Goal: Transaction & Acquisition: Purchase product/service

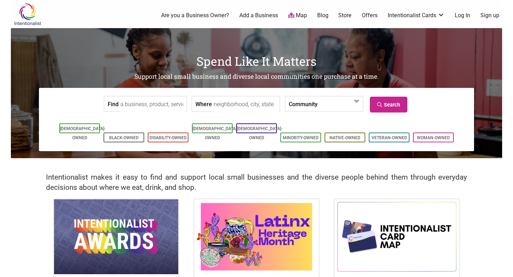
scroll to position [105, 0]
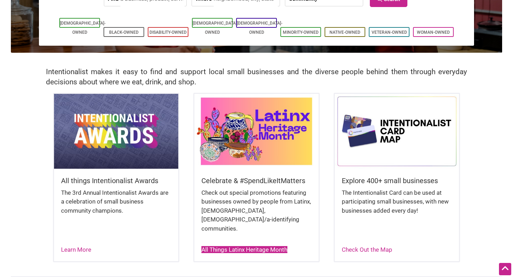
click at [243, 246] on link "All Things Latinx Heritage Month" at bounding box center [244, 249] width 86 height 7
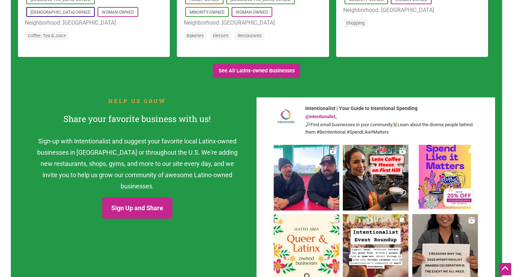
scroll to position [842, 0]
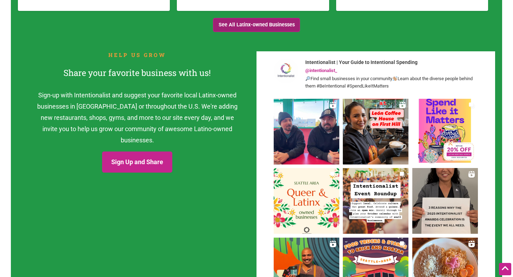
click at [259, 26] on link "See All Latinx-owned Businesses" at bounding box center [256, 25] width 87 height 14
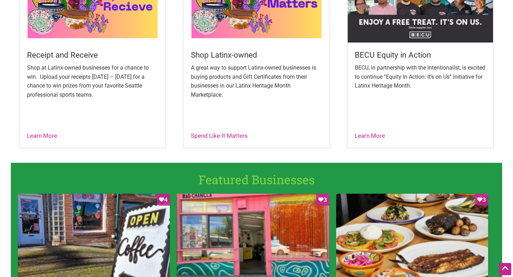
scroll to position [211, 0]
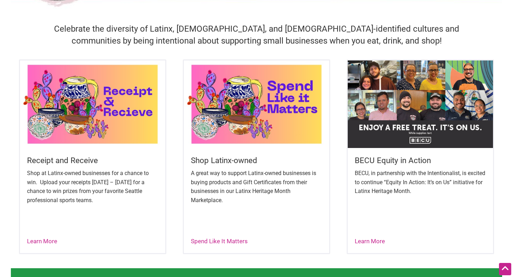
click at [276, 109] on img at bounding box center [256, 103] width 145 height 87
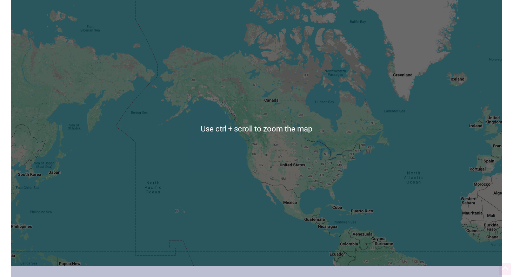
scroll to position [246, 0]
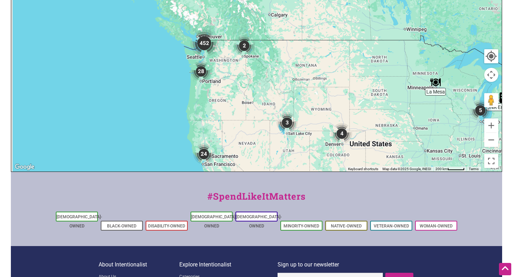
drag, startPoint x: 154, startPoint y: 44, endPoint x: 298, endPoint y: 147, distance: 177.4
click at [304, 167] on div at bounding box center [256, 34] width 491 height 273
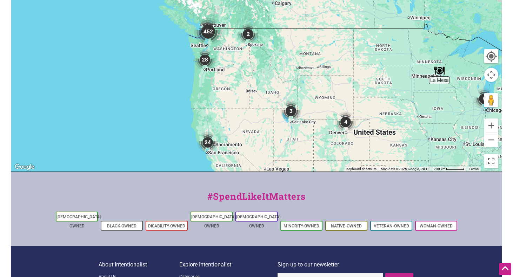
click at [208, 32] on img "452" at bounding box center [208, 32] width 28 height 28
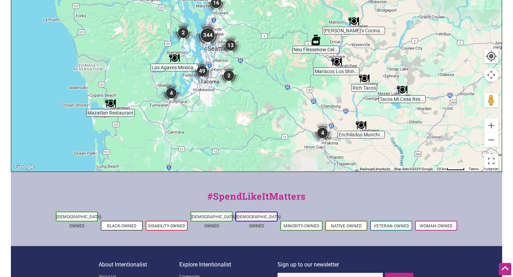
click at [208, 34] on img "344" at bounding box center [208, 35] width 28 height 28
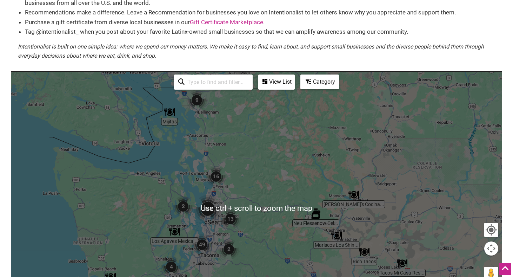
scroll to position [70, 0]
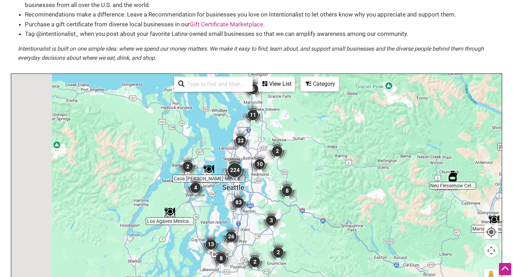
drag, startPoint x: 236, startPoint y: 205, endPoint x: 273, endPoint y: 147, distance: 68.8
click at [273, 147] on div "To navigate, press the arrow keys." at bounding box center [256, 210] width 491 height 273
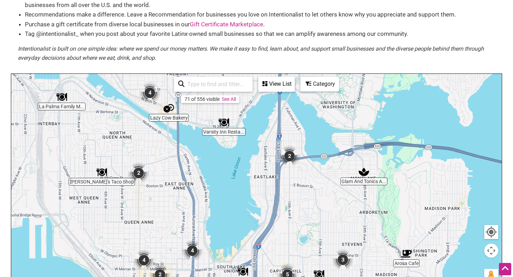
click at [288, 156] on img "2" at bounding box center [289, 155] width 21 height 21
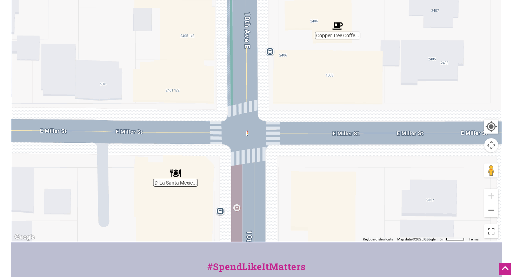
scroll to position [211, 0]
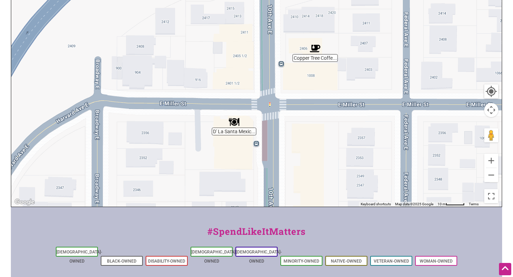
click at [234, 123] on img "D' La Santa Mexican Cuisine & Grill" at bounding box center [234, 122] width 11 height 11
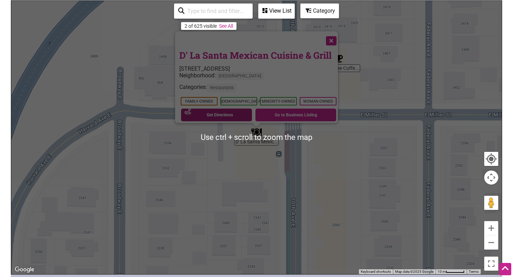
scroll to position [140, 0]
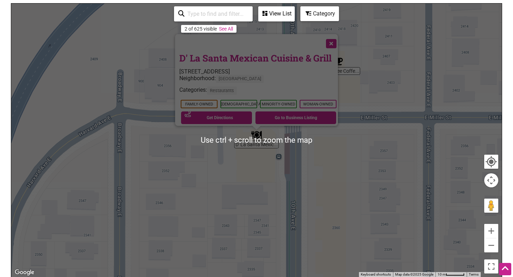
click at [303, 75] on div "Neighborhood: Capitol Hill" at bounding box center [258, 81] width 159 height 12
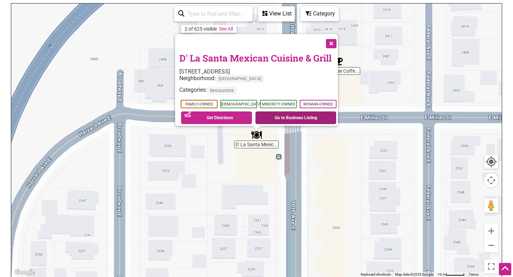
click at [289, 114] on link "Go to Business Listing" at bounding box center [296, 117] width 81 height 13
drag, startPoint x: 333, startPoint y: 39, endPoint x: 247, endPoint y: 28, distance: 86.7
click at [332, 38] on button "Close" at bounding box center [331, 43] width 18 height 18
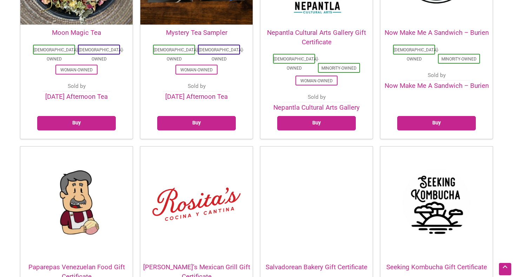
scroll to position [1250, 0]
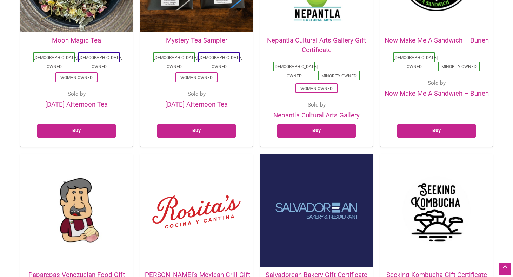
click at [194, 154] on img at bounding box center [196, 210] width 112 height 112
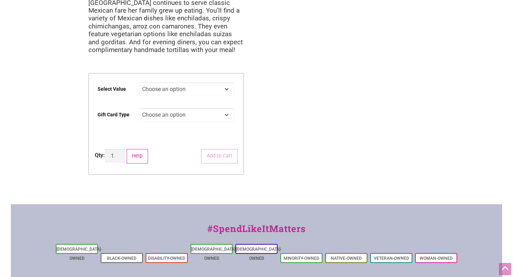
scroll to position [140, 0]
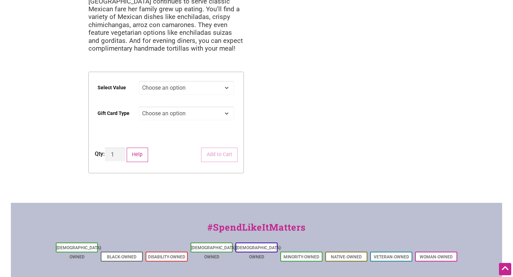
click at [227, 106] on select "Choose an option Physical" at bounding box center [186, 113] width 95 height 14
click at [248, 89] on div "[PERSON_NAME]’s Mexican Grill Gift Certificate $ 0.00 [PERSON_NAME] father and …" at bounding box center [166, 39] width 167 height 303
click at [228, 81] on select "Choose an option $25 $50 $100 $200 $500" at bounding box center [186, 88] width 95 height 14
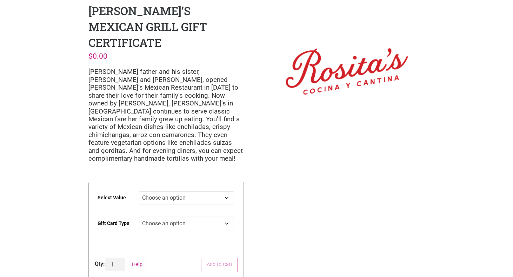
scroll to position [70, 0]
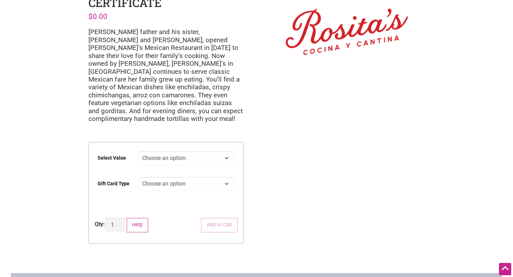
click at [225, 151] on select "Choose an option $25 $50 $100 $200 $500" at bounding box center [186, 158] width 95 height 14
click at [139, 151] on select "Choose an option $25 $50 $100 $200 $500" at bounding box center [186, 158] width 95 height 14
select select "$25"
click at [176, 177] on select "Choose an option Physical" at bounding box center [186, 184] width 95 height 14
select select "Physical"
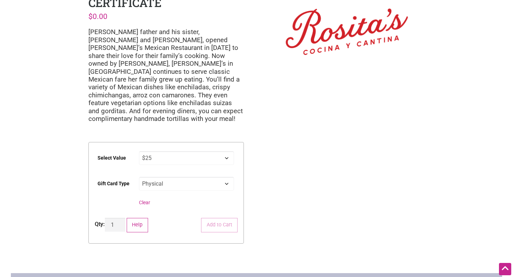
click at [139, 177] on select "Choose an option Physical" at bounding box center [186, 184] width 95 height 14
select select "$25"
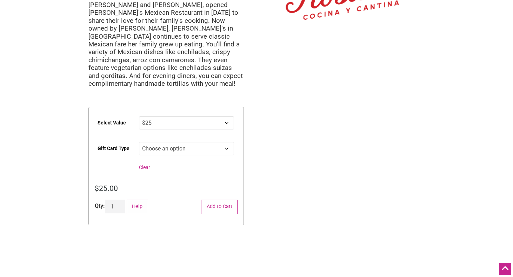
scroll to position [0, 0]
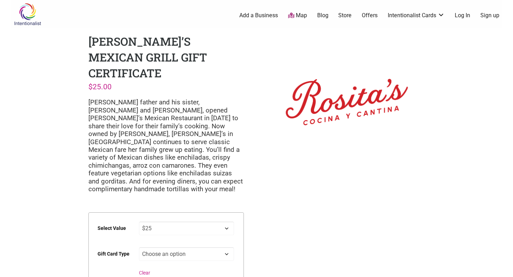
click at [366, 13] on link "Offers" at bounding box center [370, 16] width 16 height 8
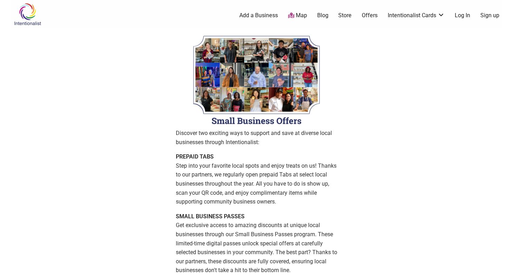
click at [31, 15] on img at bounding box center [27, 14] width 33 height 23
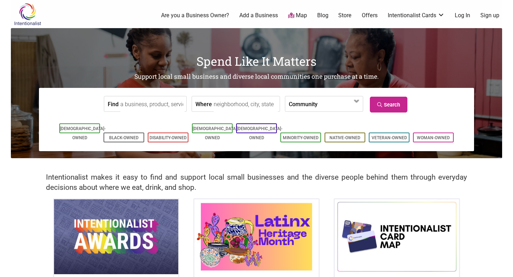
click at [266, 235] on img at bounding box center [256, 236] width 124 height 74
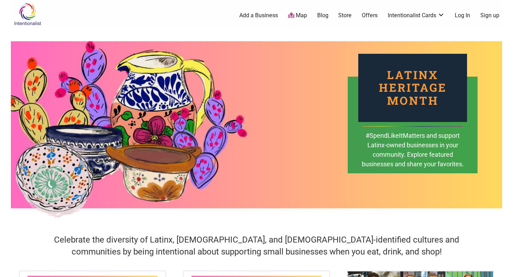
click at [406, 152] on div "#SpendLikeItMatters and support Latinx-owned businesses in your community. Expl…" at bounding box center [412, 155] width 103 height 48
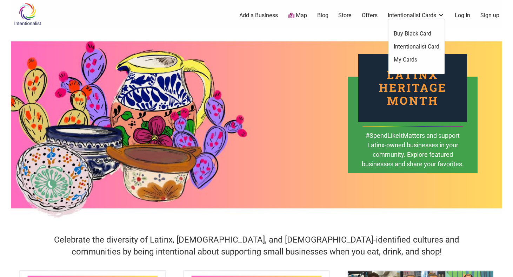
click at [408, 47] on link "Intentionalist Card" at bounding box center [417, 47] width 46 height 8
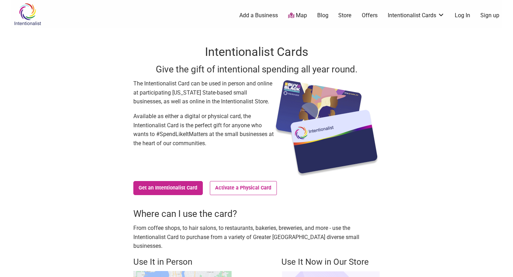
click at [371, 16] on link "Offers" at bounding box center [370, 16] width 16 height 8
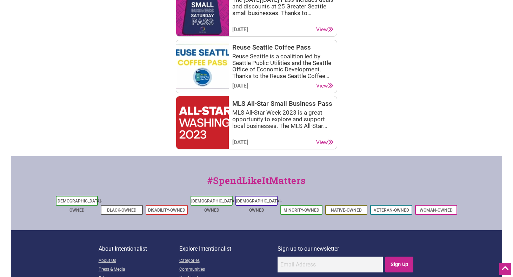
scroll to position [1088, 0]
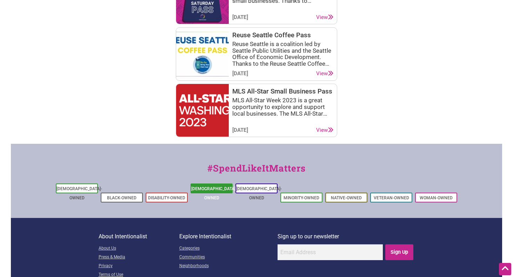
click at [225, 187] on link "[DEMOGRAPHIC_DATA]-Owned" at bounding box center [214, 193] width 46 height 14
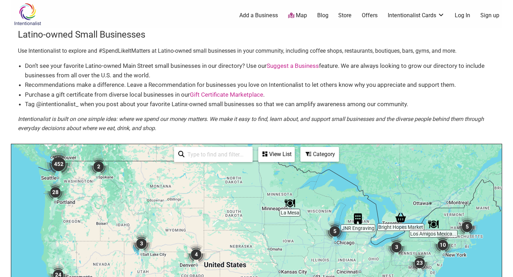
click at [21, 11] on img at bounding box center [27, 14] width 33 height 23
